Goal: Check status: Check status

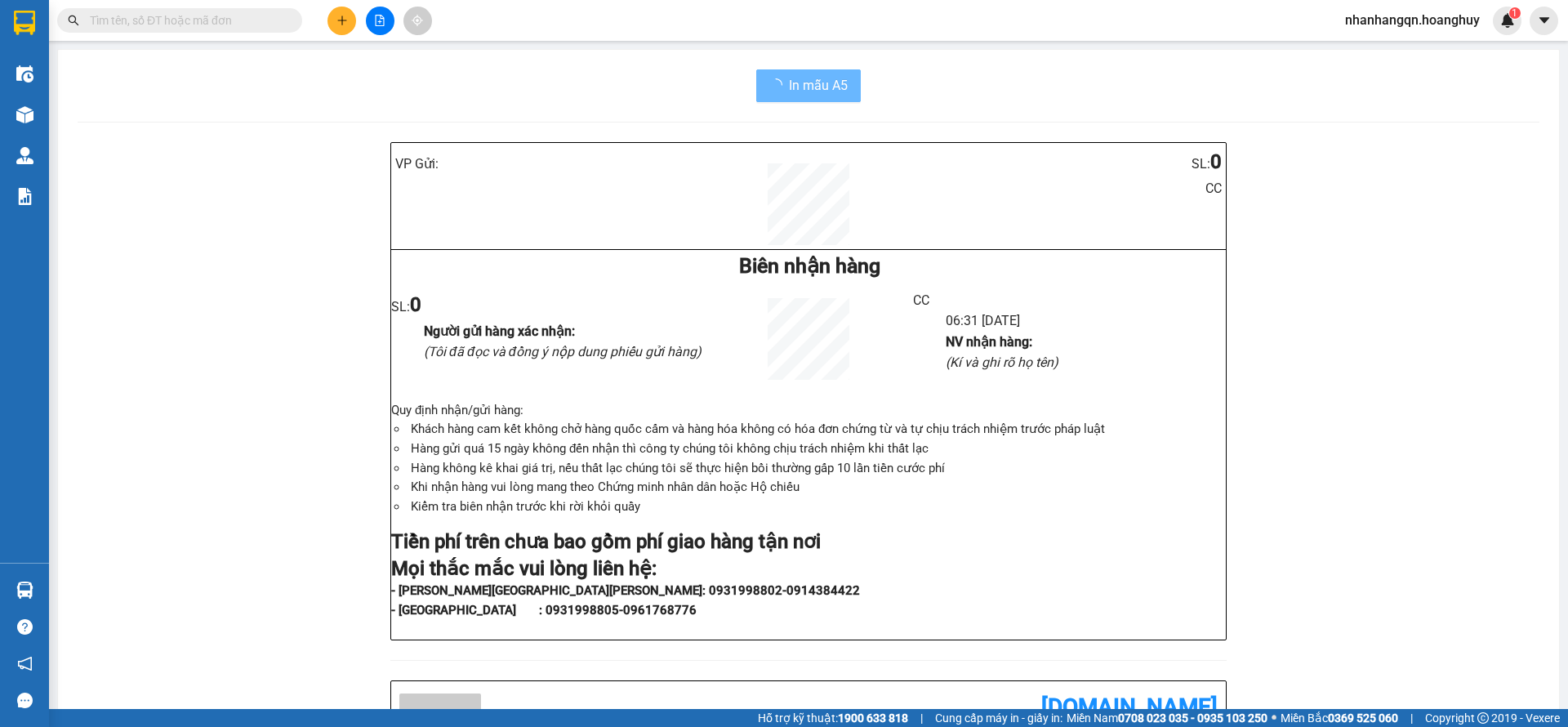
click at [130, 26] on input "text" at bounding box center [186, 20] width 193 height 18
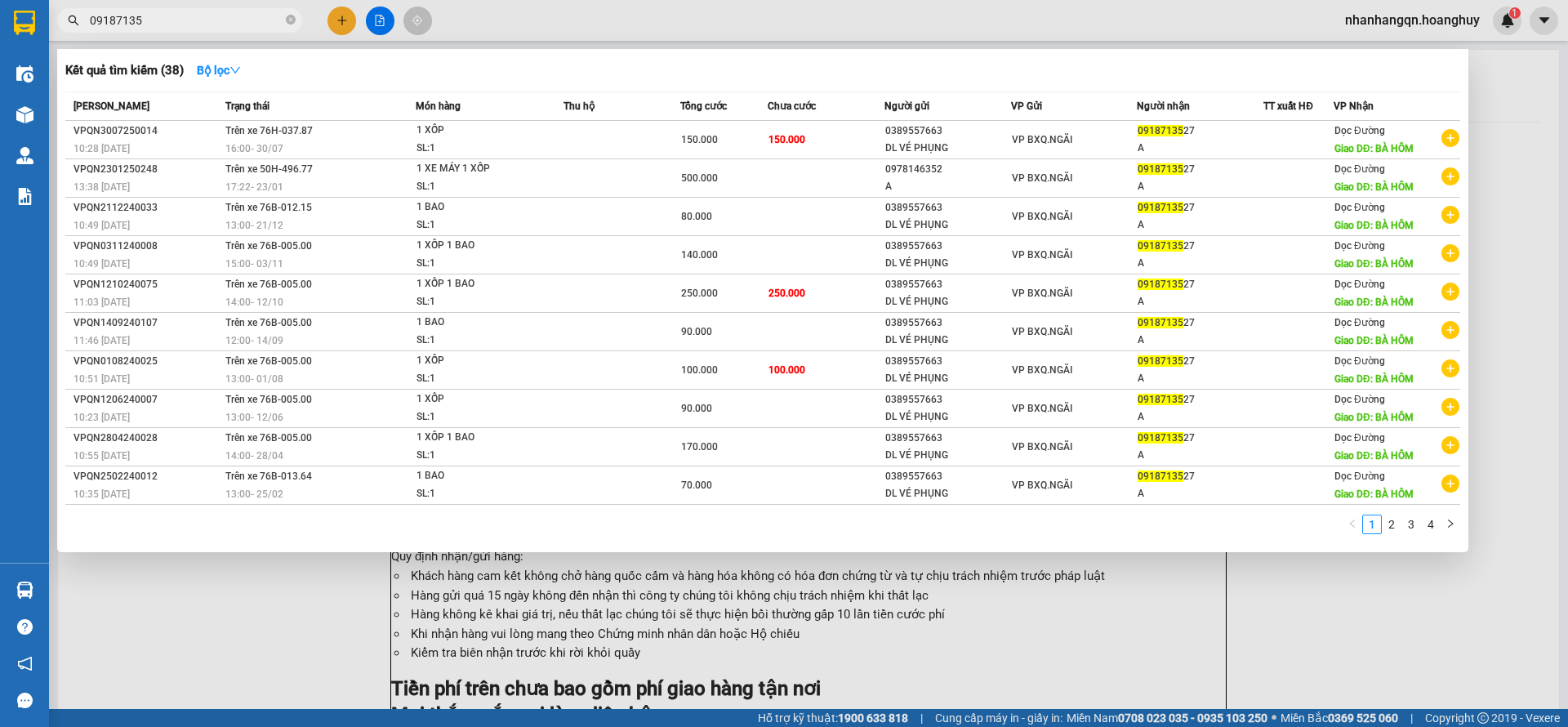
type input "091871352"
click at [130, 21] on input "091871352" at bounding box center [186, 20] width 193 height 18
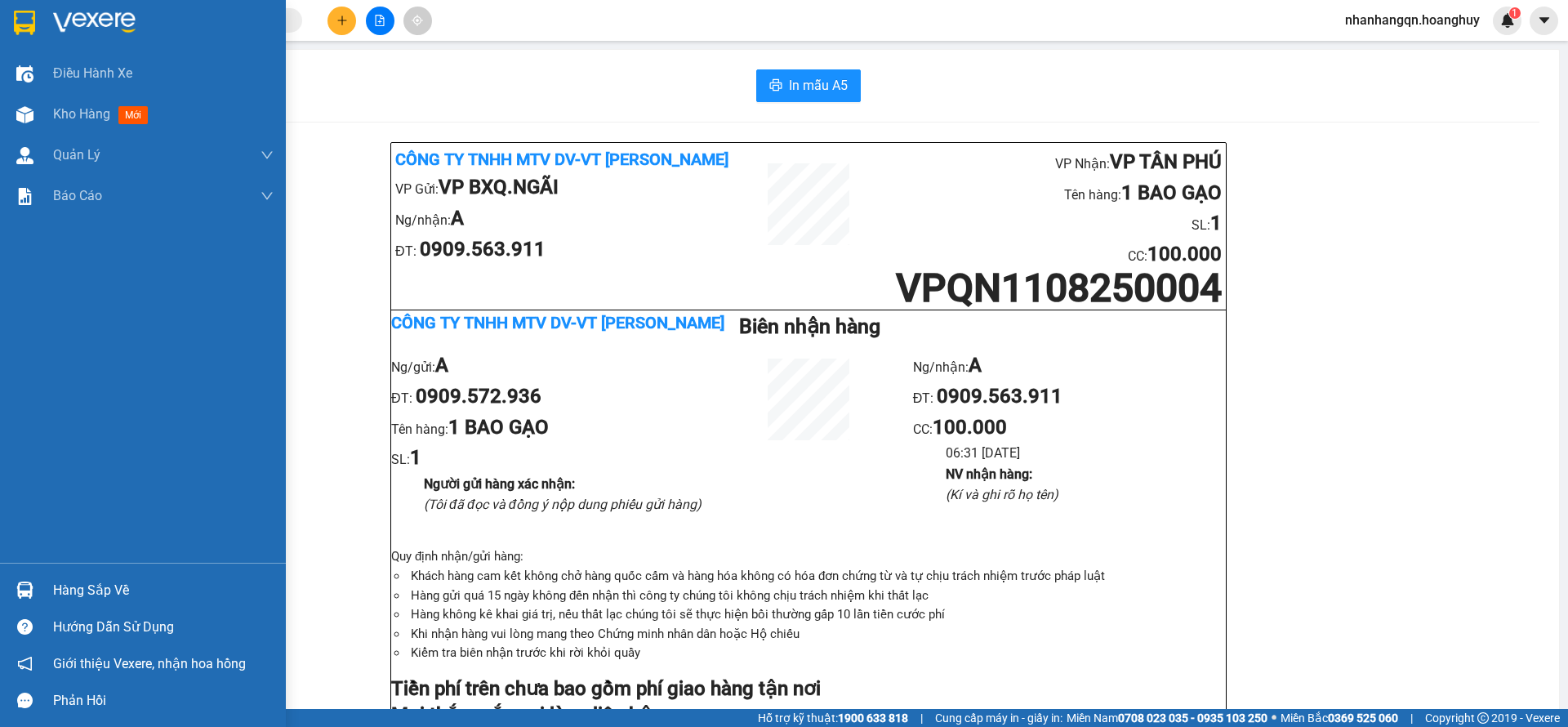
click at [22, 31] on img at bounding box center [24, 23] width 21 height 24
